Goal: Information Seeking & Learning: Learn about a topic

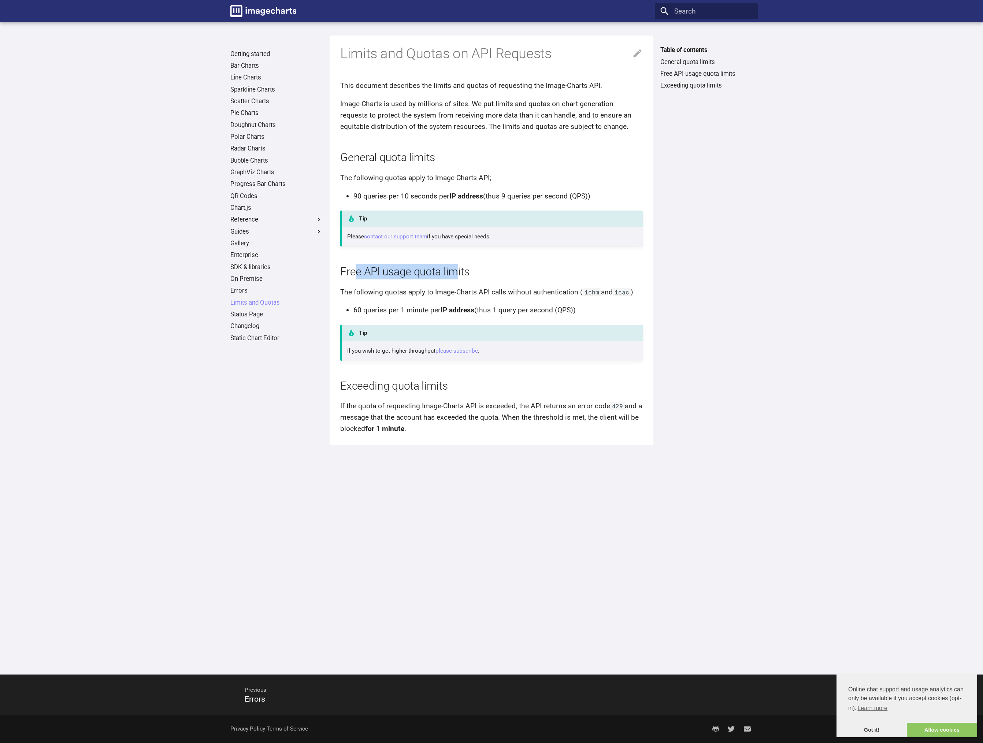
drag, startPoint x: 353, startPoint y: 274, endPoint x: 455, endPoint y: 271, distance: 102.6
click at [455, 271] on h2 "Free API usage quota limits" at bounding box center [491, 271] width 303 height 15
click at [450, 267] on h2 "Free API usage quota limits" at bounding box center [491, 271] width 303 height 15
click at [371, 193] on li "90 queries per 10 seconds per IP address (thus 9 queries per second (QPS))" at bounding box center [498, 196] width 289 height 11
click at [253, 63] on link "Bar Charts" at bounding box center [276, 66] width 92 height 8
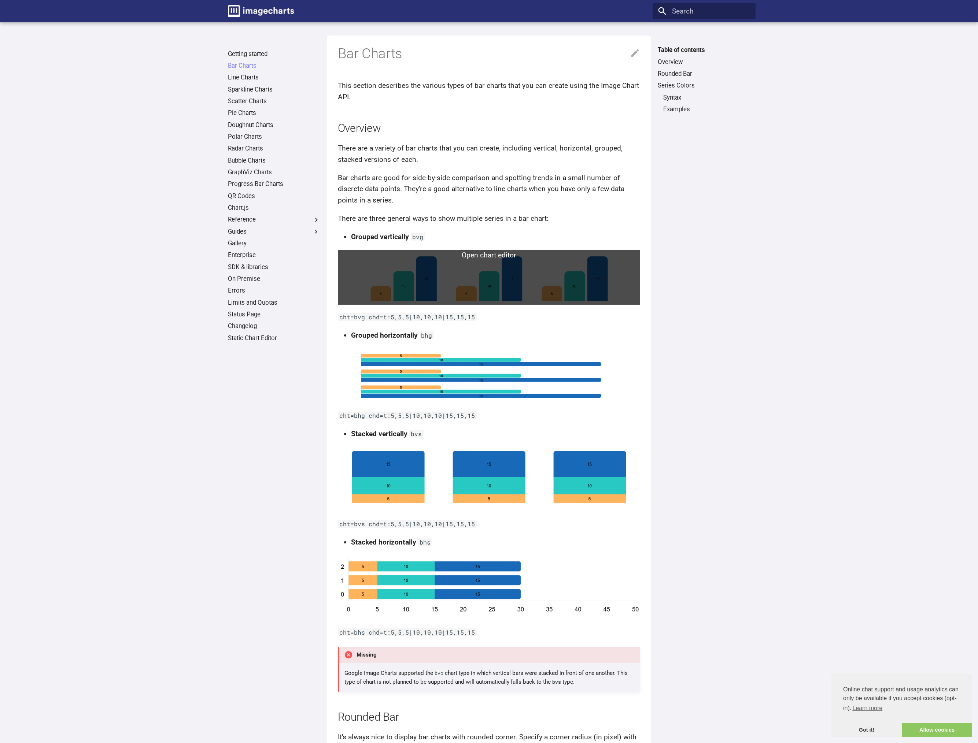
click at [412, 291] on link at bounding box center [489, 277] width 303 height 55
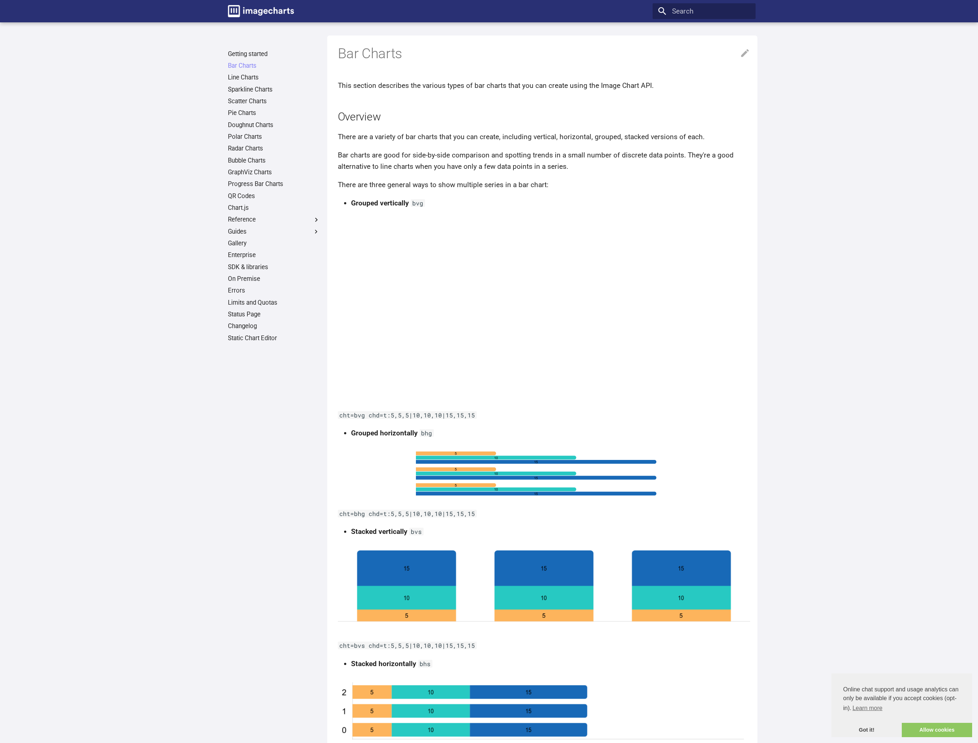
click at [250, 307] on ul "Getting started Bar Charts Bar Charts Table of contents Overview Rounded Bar Se…" at bounding box center [273, 196] width 103 height 292
click at [252, 302] on link "Limits and Quotas" at bounding box center [274, 303] width 92 height 8
